Goal: Find specific page/section: Find specific page/section

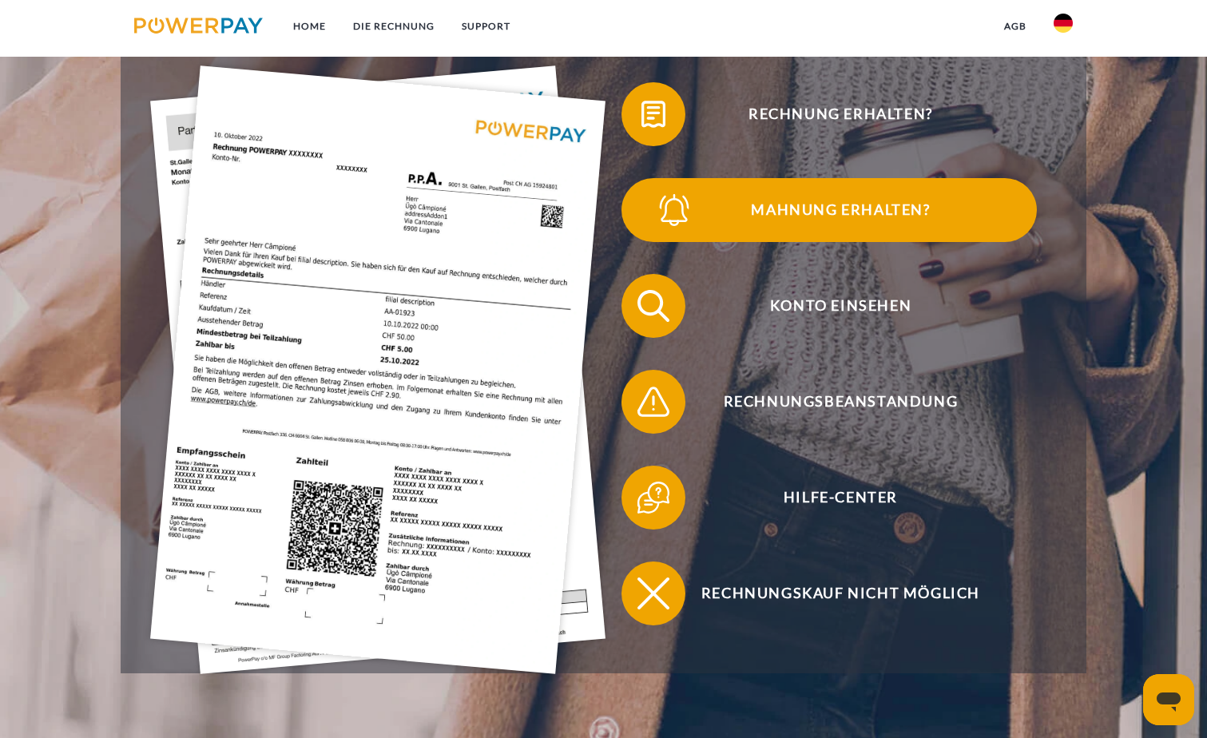
scroll to position [320, 0]
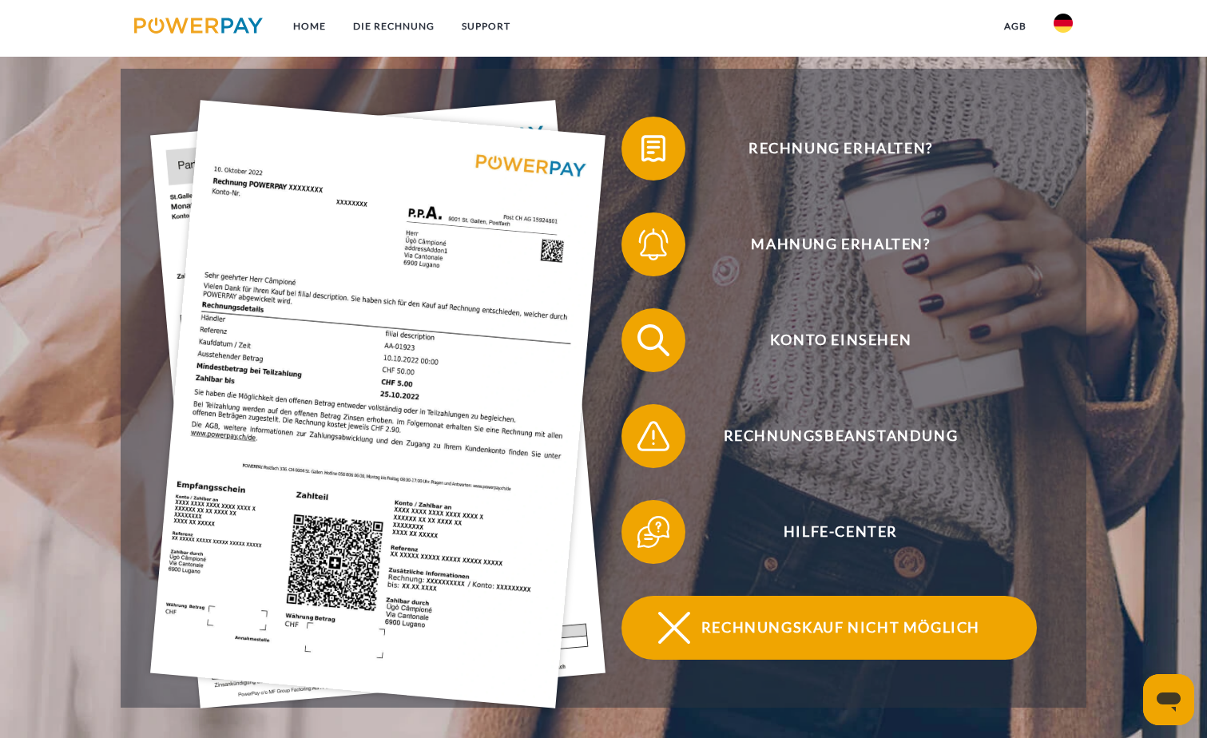
click at [820, 626] on span "Rechnungskauf nicht möglich" at bounding box center [840, 628] width 391 height 64
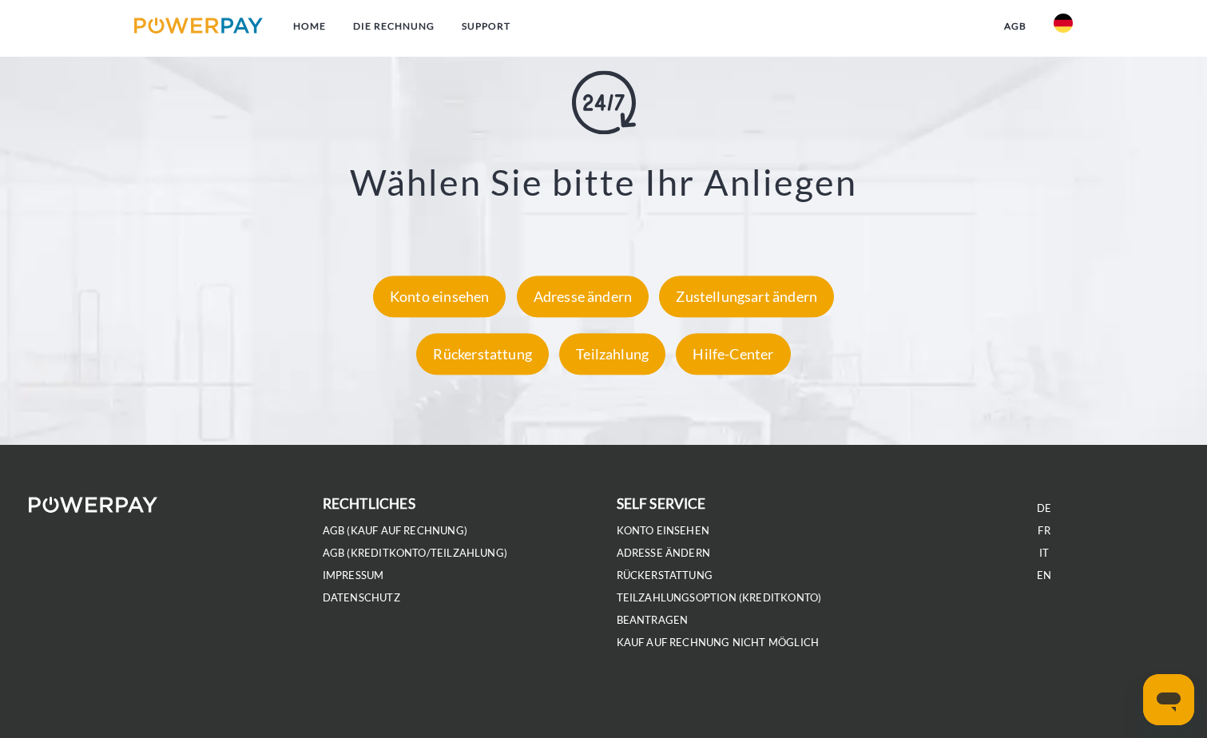
scroll to position [2953, 0]
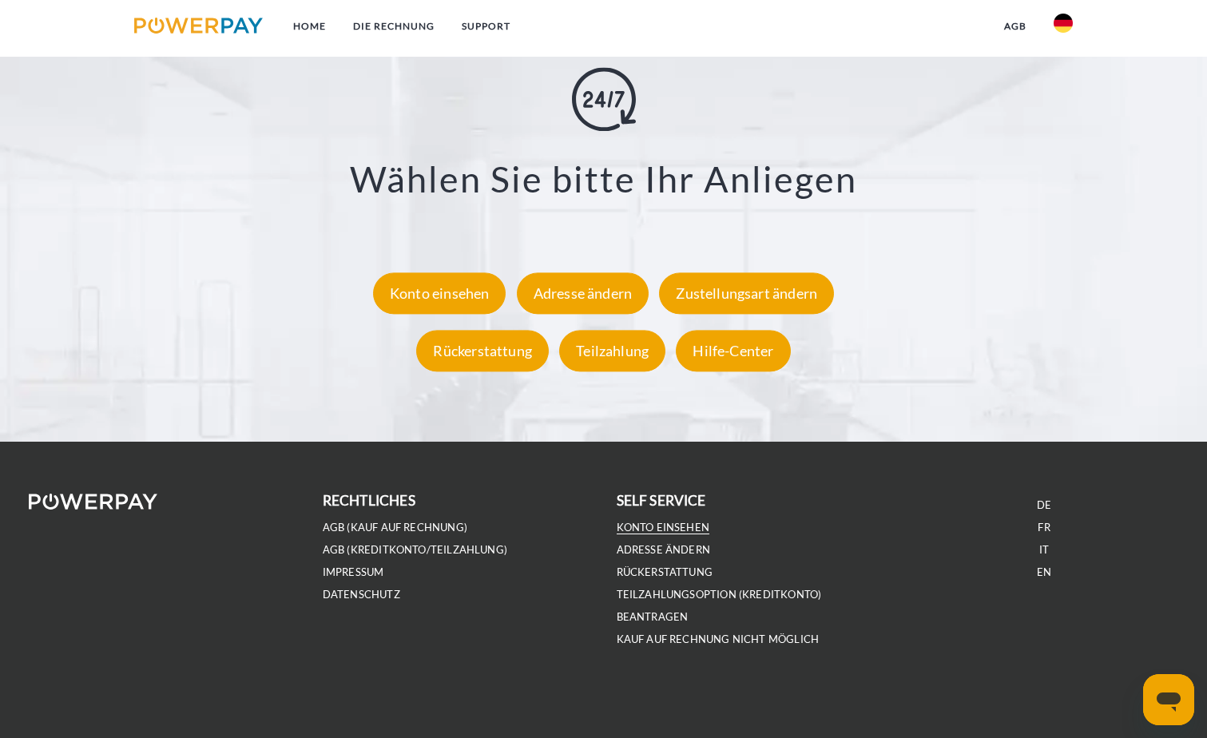
click at [644, 527] on link "Konto einsehen" at bounding box center [663, 528] width 93 height 14
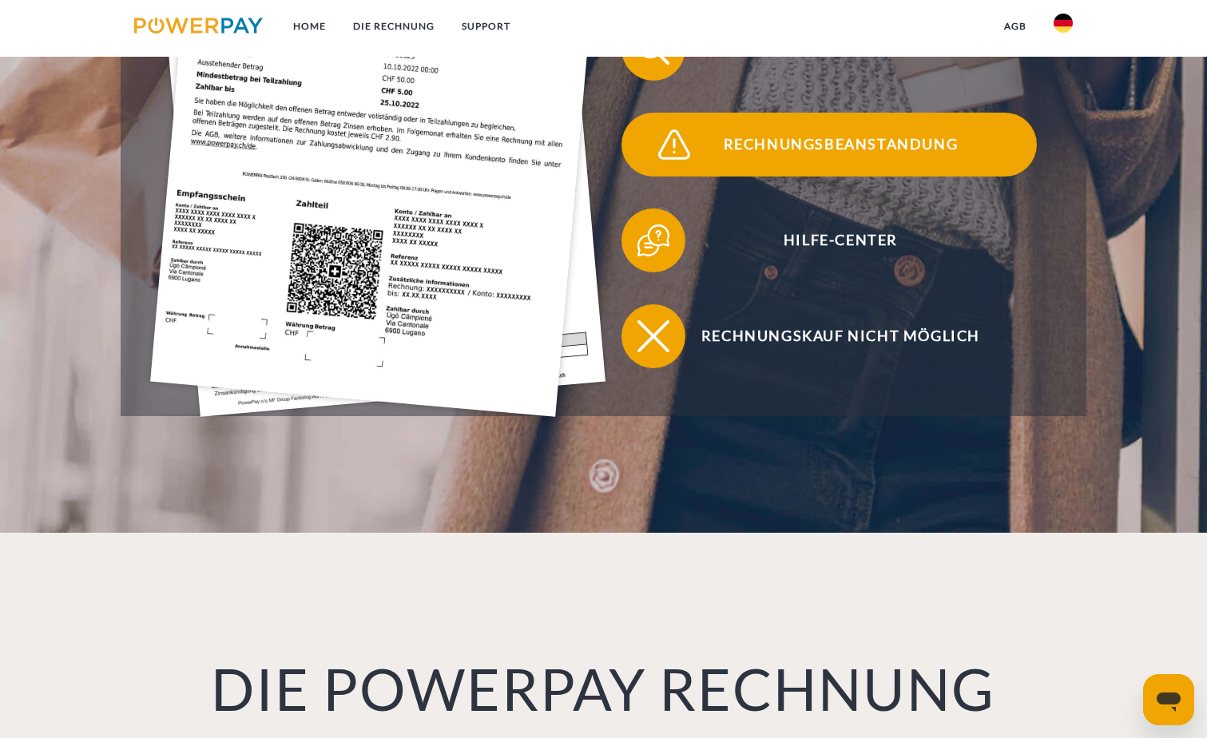
scroll to position [637, 0]
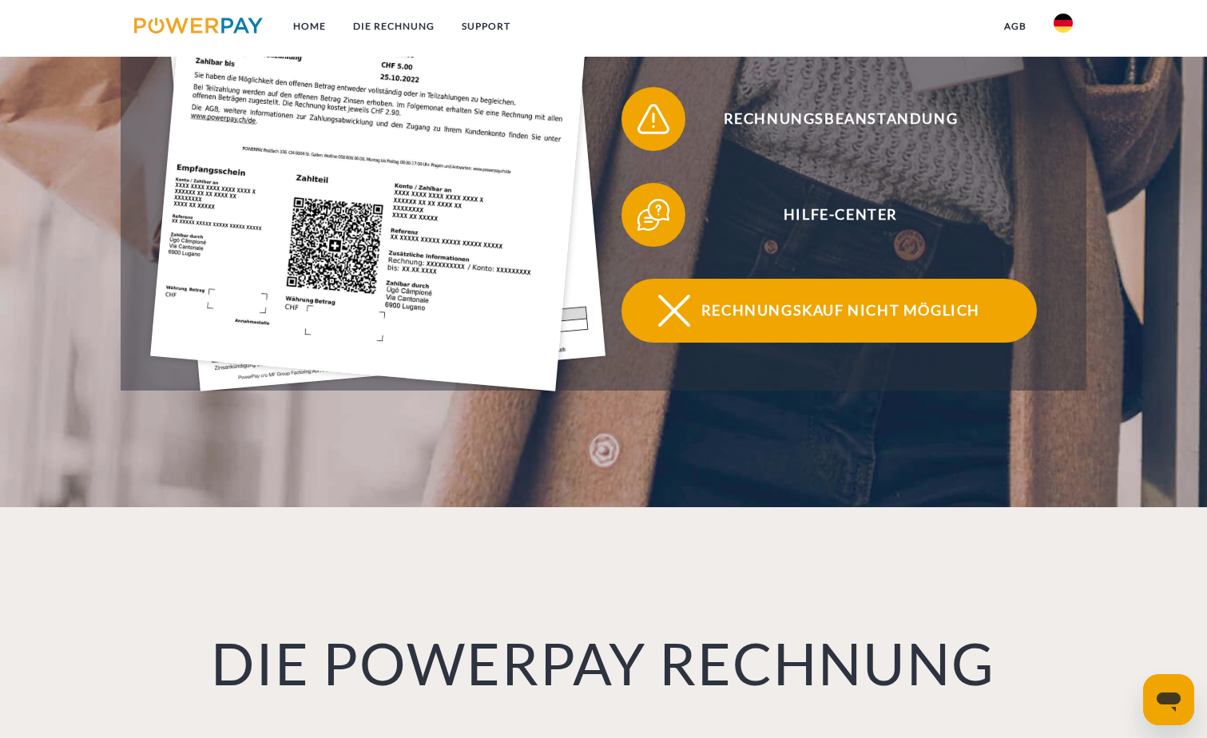
click at [818, 315] on span "Rechnungskauf nicht möglich" at bounding box center [840, 311] width 391 height 64
click at [778, 320] on span "Rechnungskauf nicht möglich" at bounding box center [840, 311] width 391 height 64
